Goal: Task Accomplishment & Management: Manage account settings

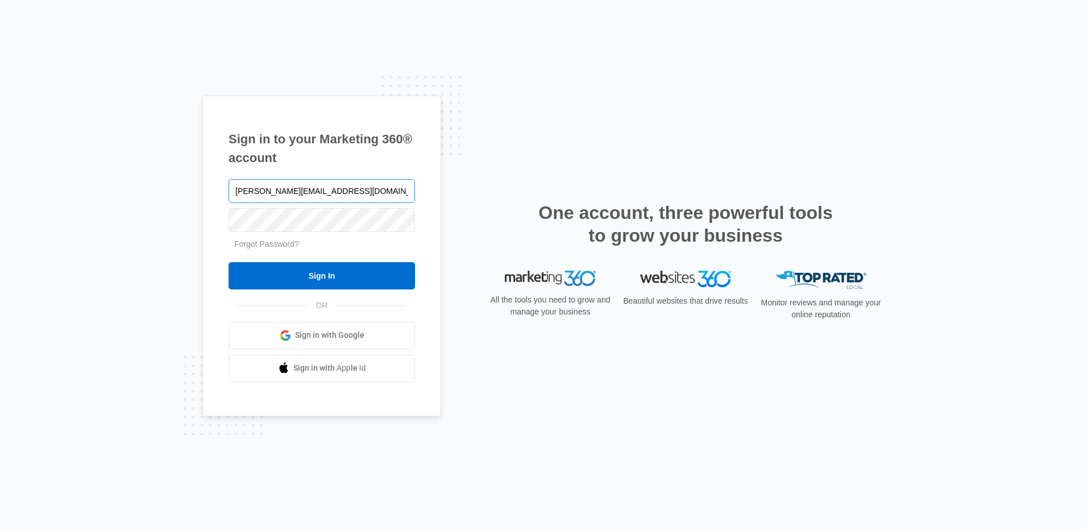
click at [376, 184] on input "bozena@contractorsnetworkandtrainingcenter.com" at bounding box center [322, 191] width 186 height 24
click at [392, 190] on input "bozena@contractorsnetworkandtrainingcenter.com" at bounding box center [322, 191] width 186 height 24
type input "[EMAIL_ADDRESS][DOMAIN_NAME]"
click at [381, 276] on input "Sign In" at bounding box center [322, 275] width 186 height 27
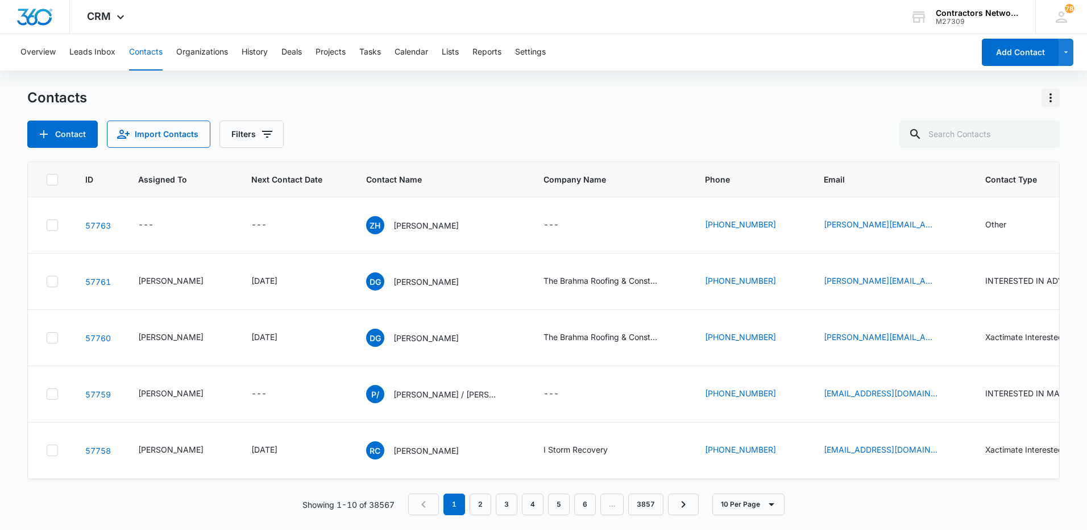
click at [1054, 97] on icon "Actions" at bounding box center [1051, 98] width 14 height 14
click at [1013, 18] on div "M27309" at bounding box center [977, 22] width 83 height 8
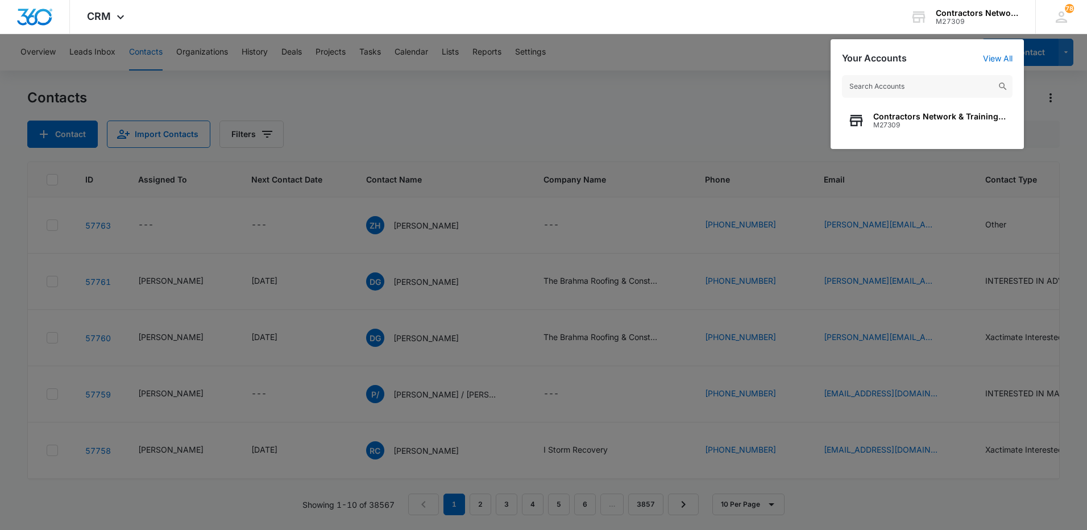
click at [614, 116] on div at bounding box center [543, 265] width 1087 height 530
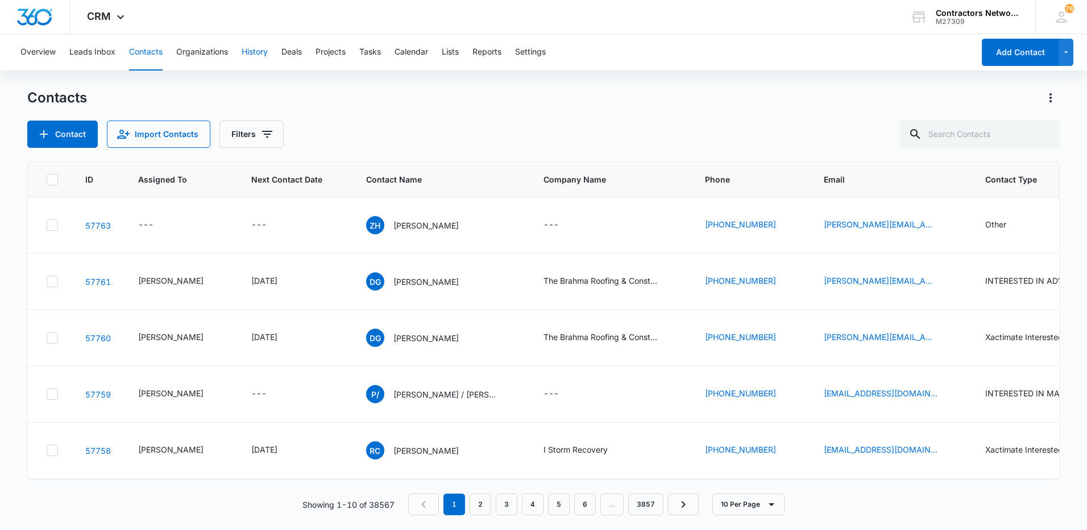
click at [257, 54] on button "History" at bounding box center [255, 52] width 26 height 36
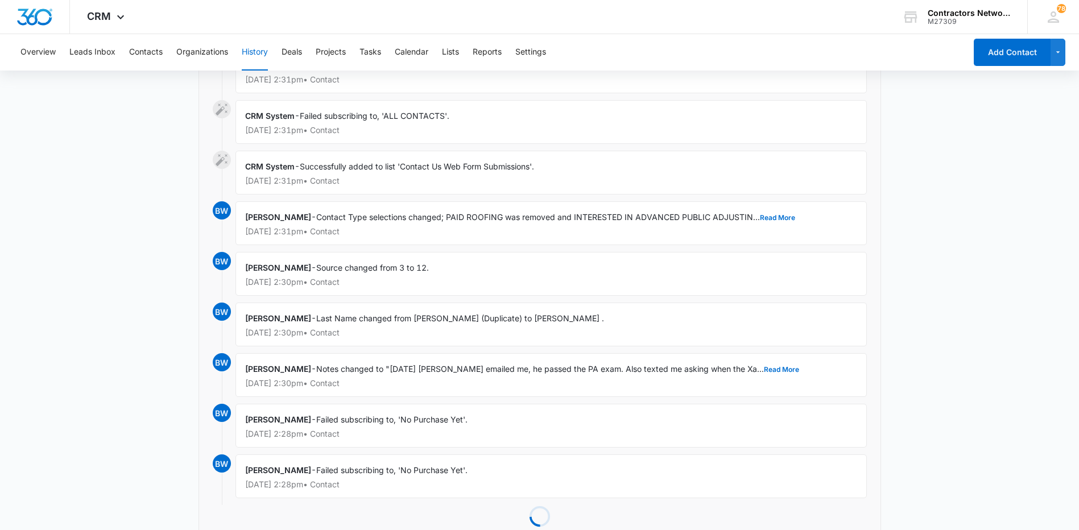
scroll to position [4755, 0]
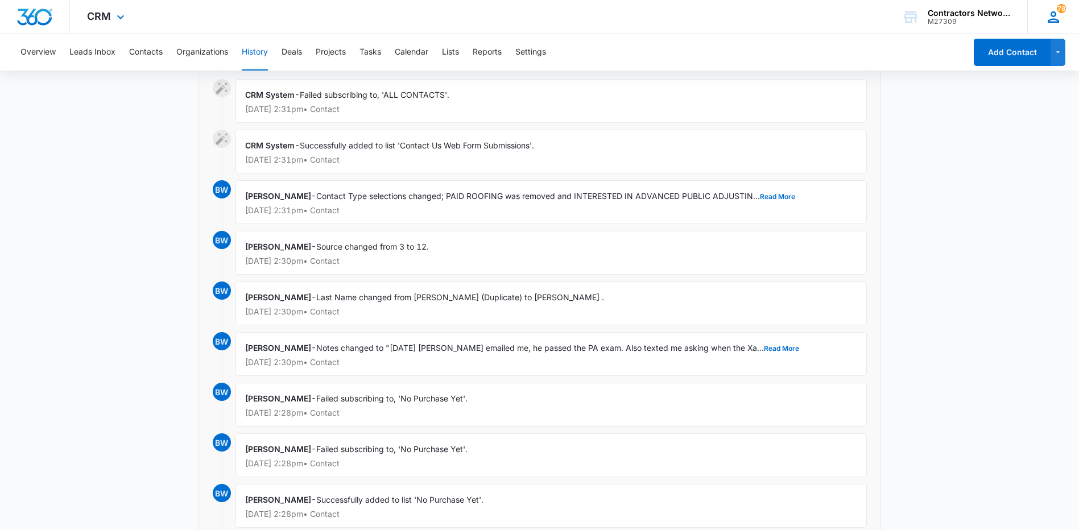
click at [1060, 18] on icon at bounding box center [1052, 17] width 17 height 17
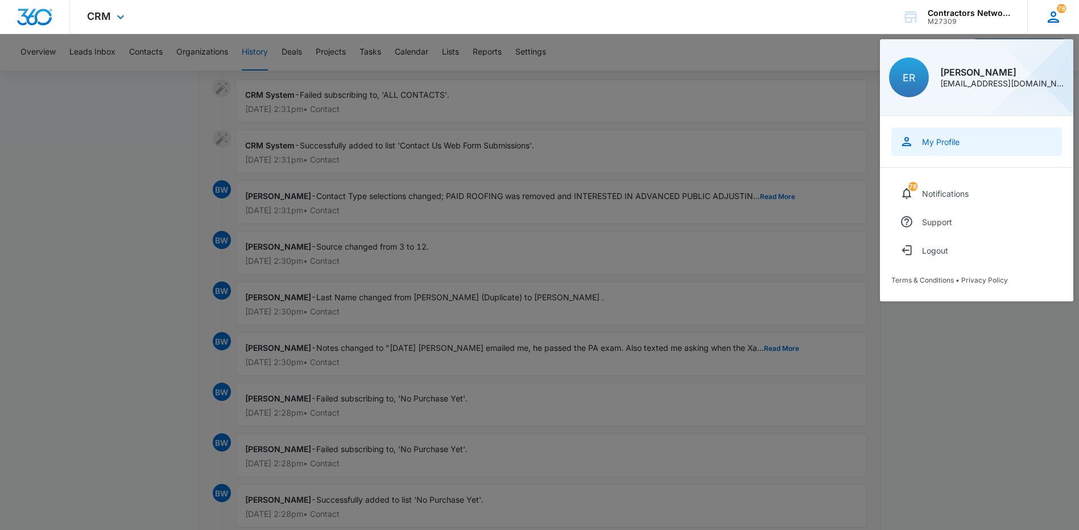
click at [1017, 148] on link "My Profile" at bounding box center [976, 141] width 171 height 28
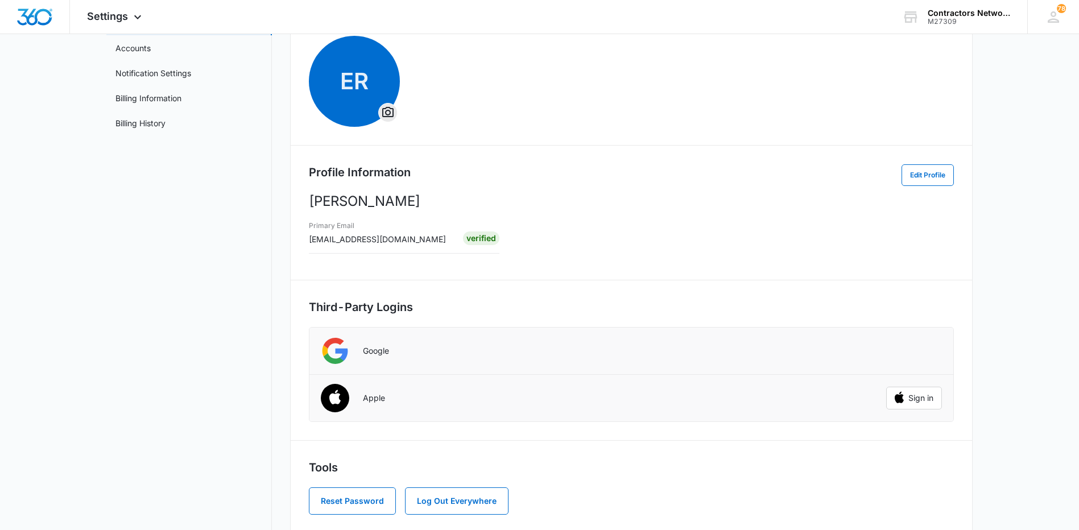
scroll to position [103, 0]
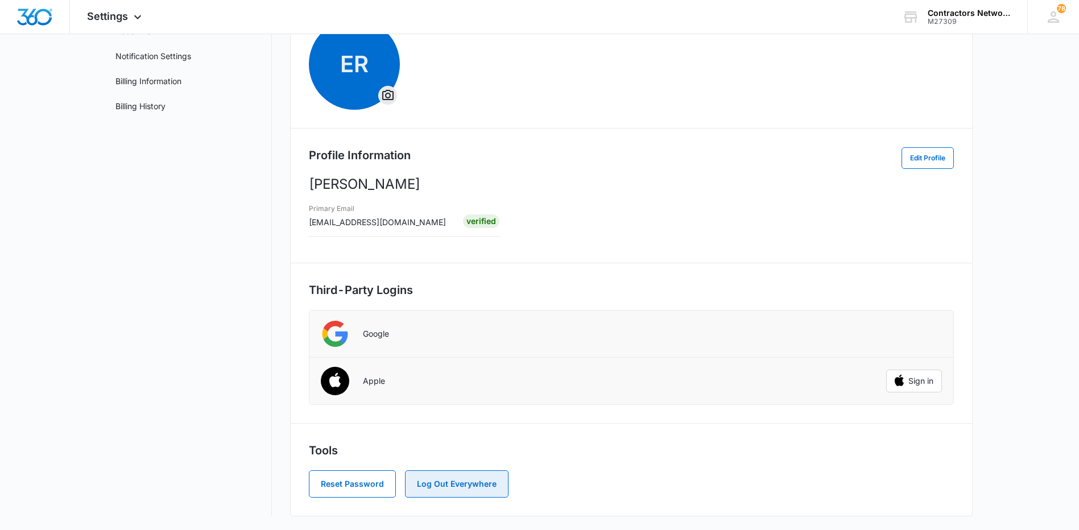
click at [499, 484] on button "Log Out Everywhere" at bounding box center [456, 483] width 103 height 27
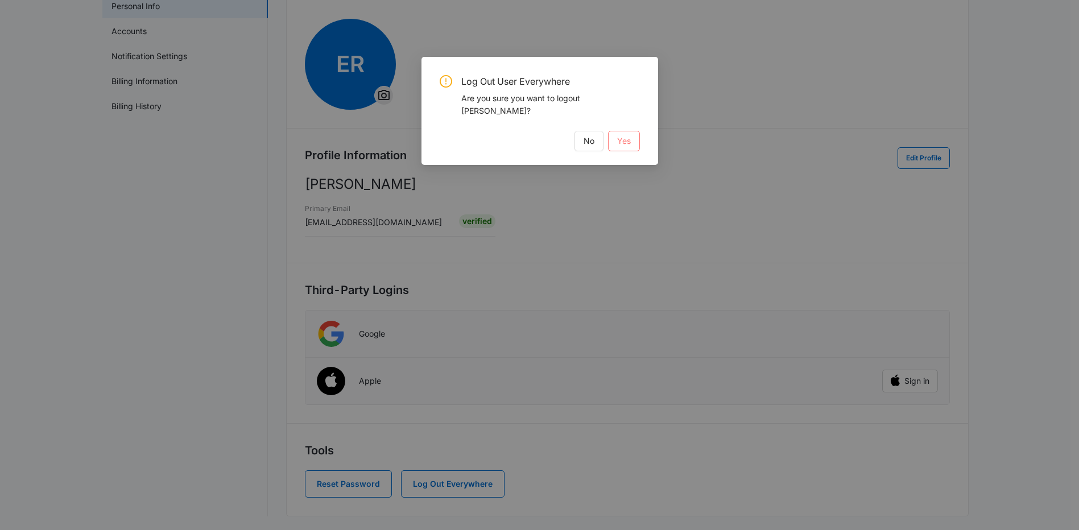
click at [629, 135] on span "Yes" at bounding box center [624, 141] width 14 height 13
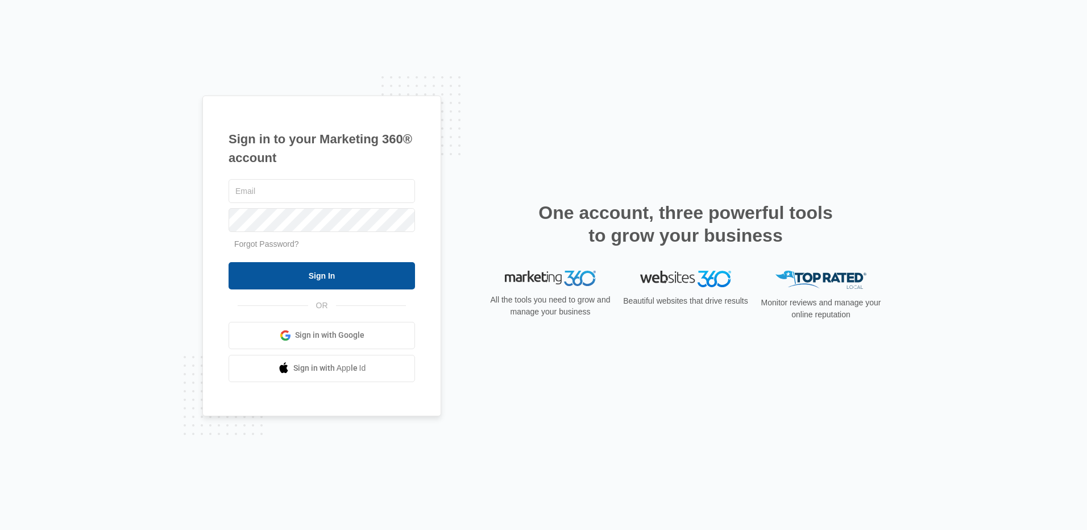
type input "[EMAIL_ADDRESS][DOMAIN_NAME]"
click at [378, 272] on input "Sign In" at bounding box center [322, 275] width 186 height 27
